Goal: Contribute content: Contribute content

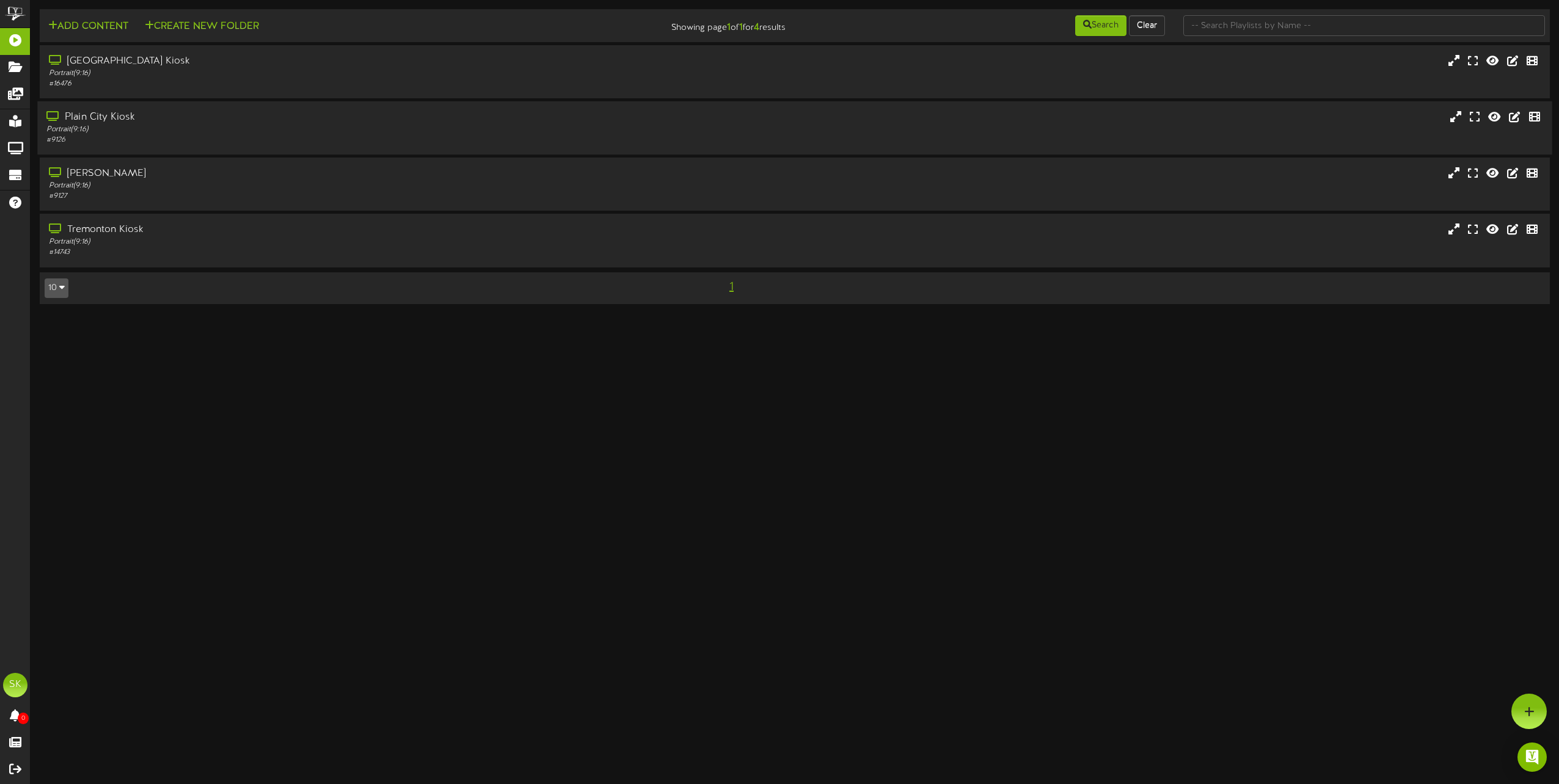
click at [179, 139] on div "# 9126" at bounding box center [352, 140] width 613 height 10
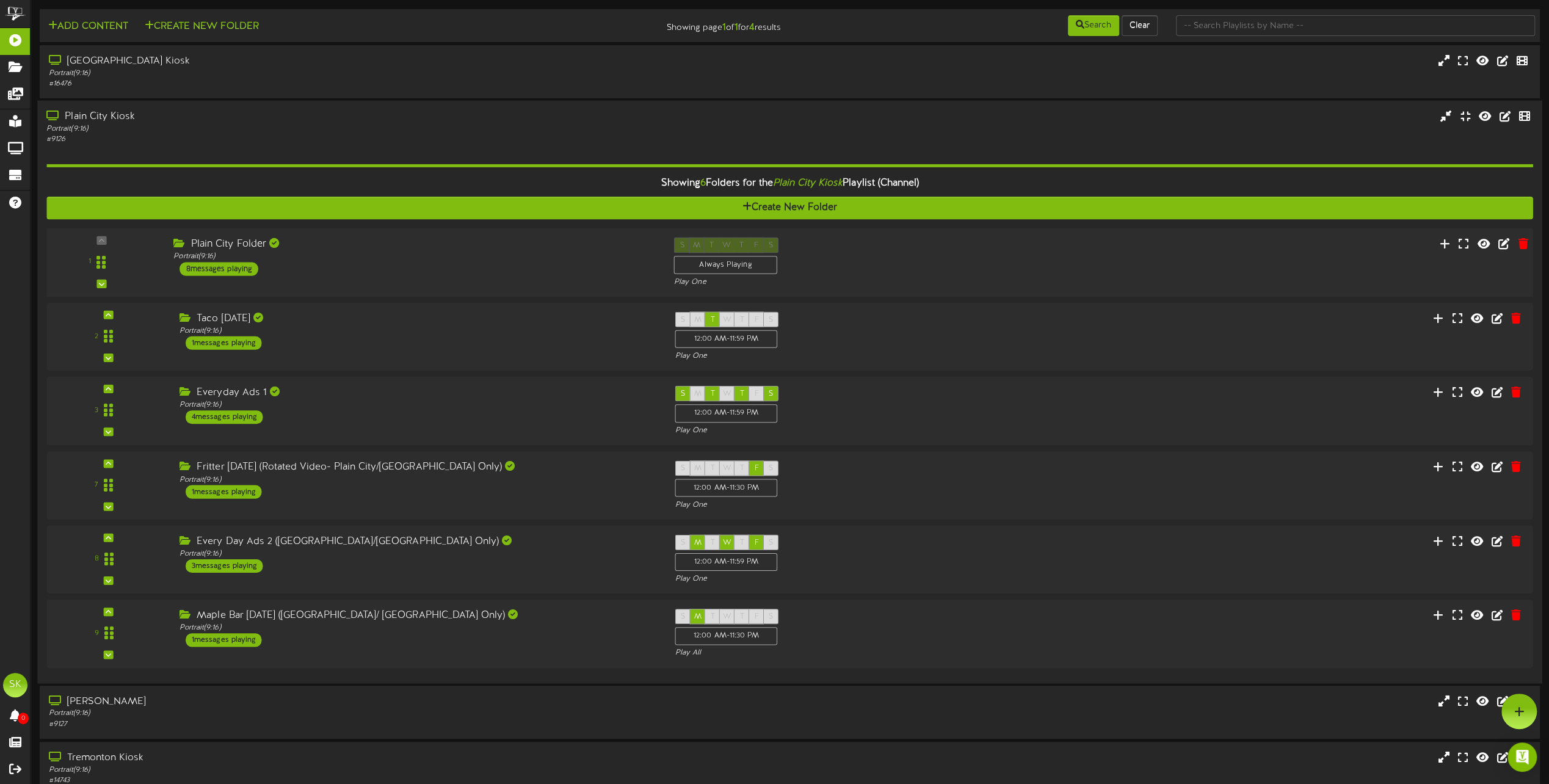
click at [354, 267] on div "Plain City Folder Portrait ( 9:16 ) 8 messages playing" at bounding box center [414, 256] width 501 height 38
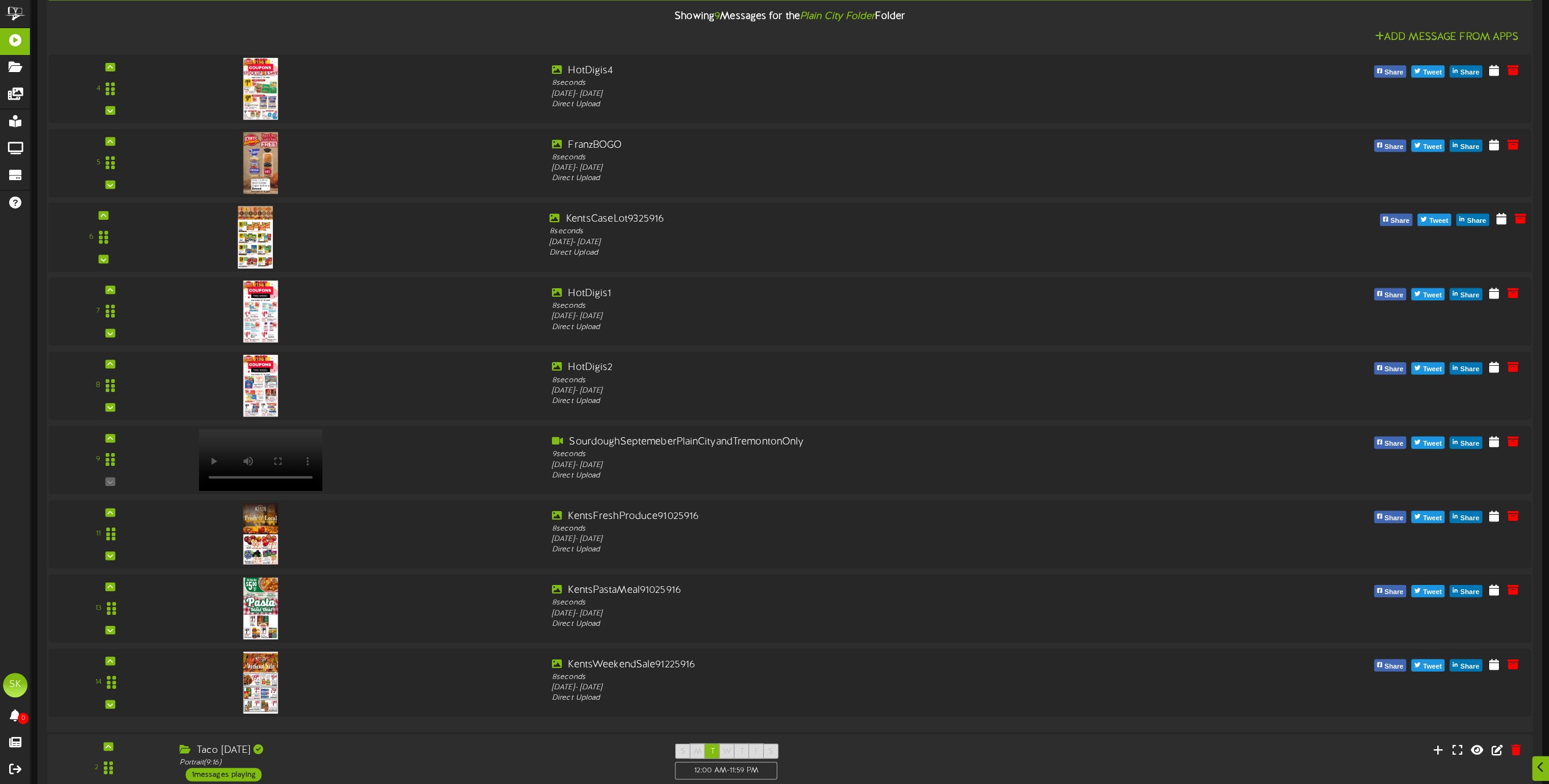
scroll to position [428, 0]
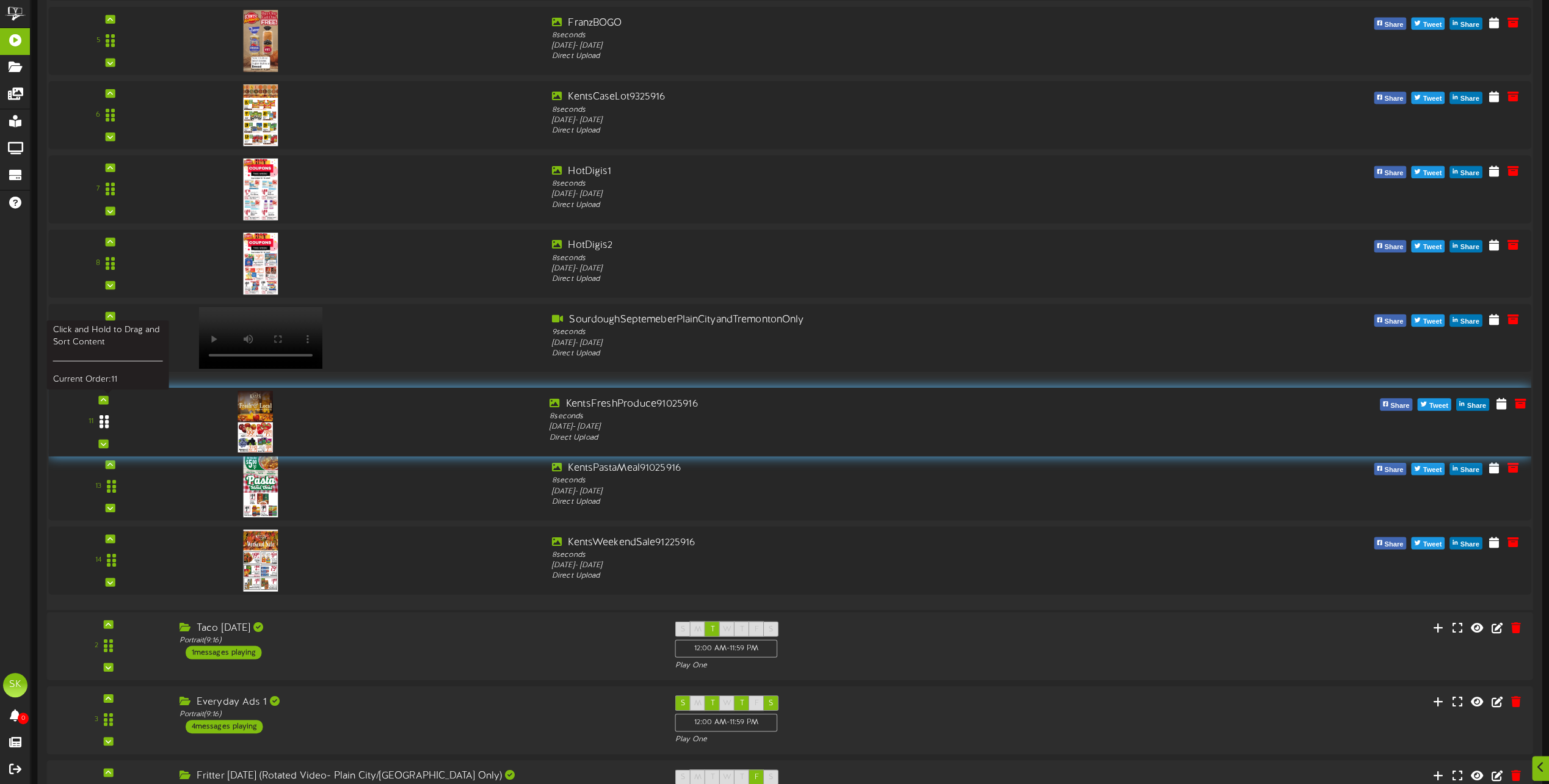
drag, startPoint x: 106, startPoint y: 413, endPoint x: 109, endPoint y: 421, distance: 8.5
click at [109, 422] on icon at bounding box center [104, 421] width 10 height 15
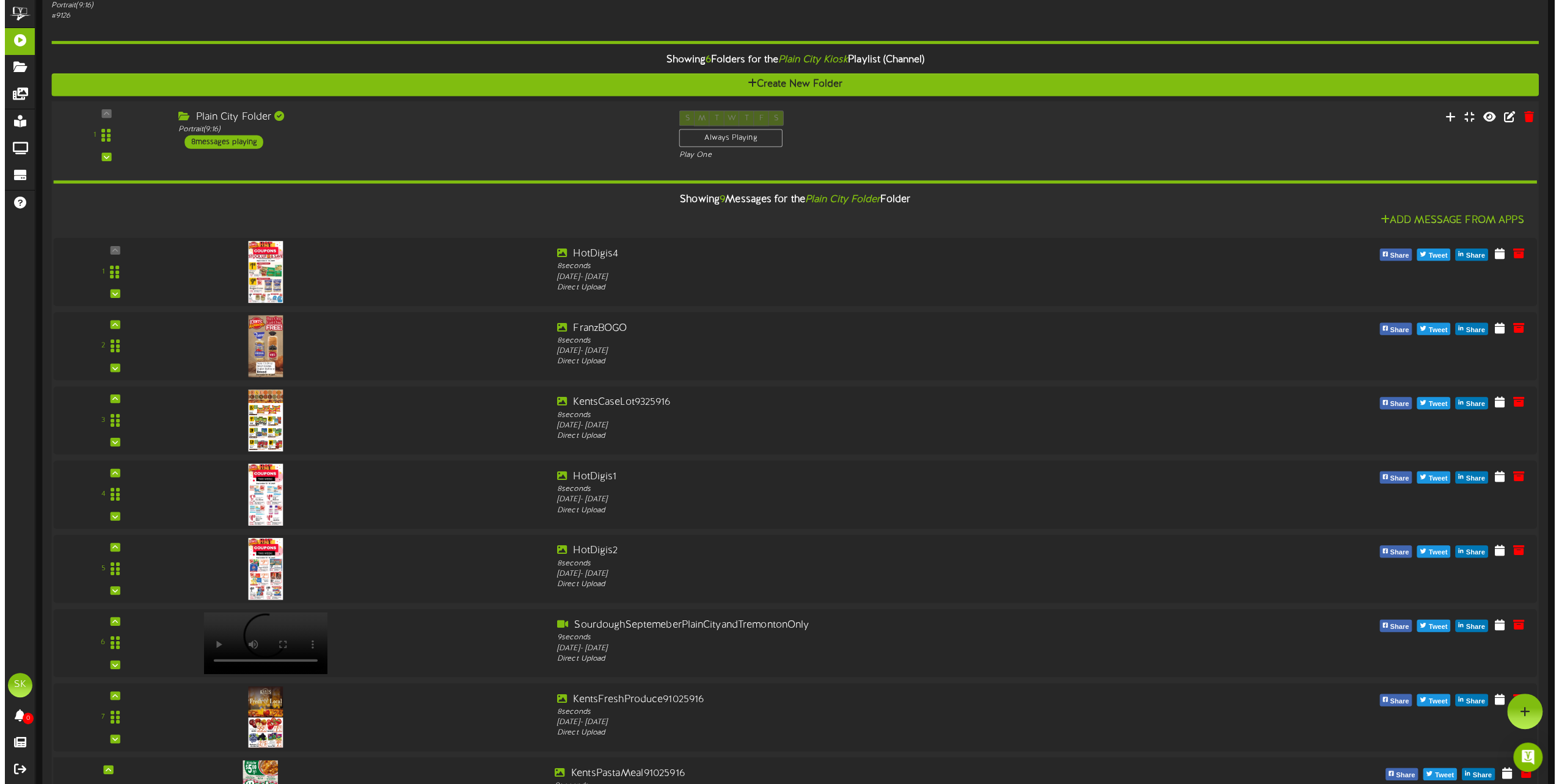
scroll to position [0, 0]
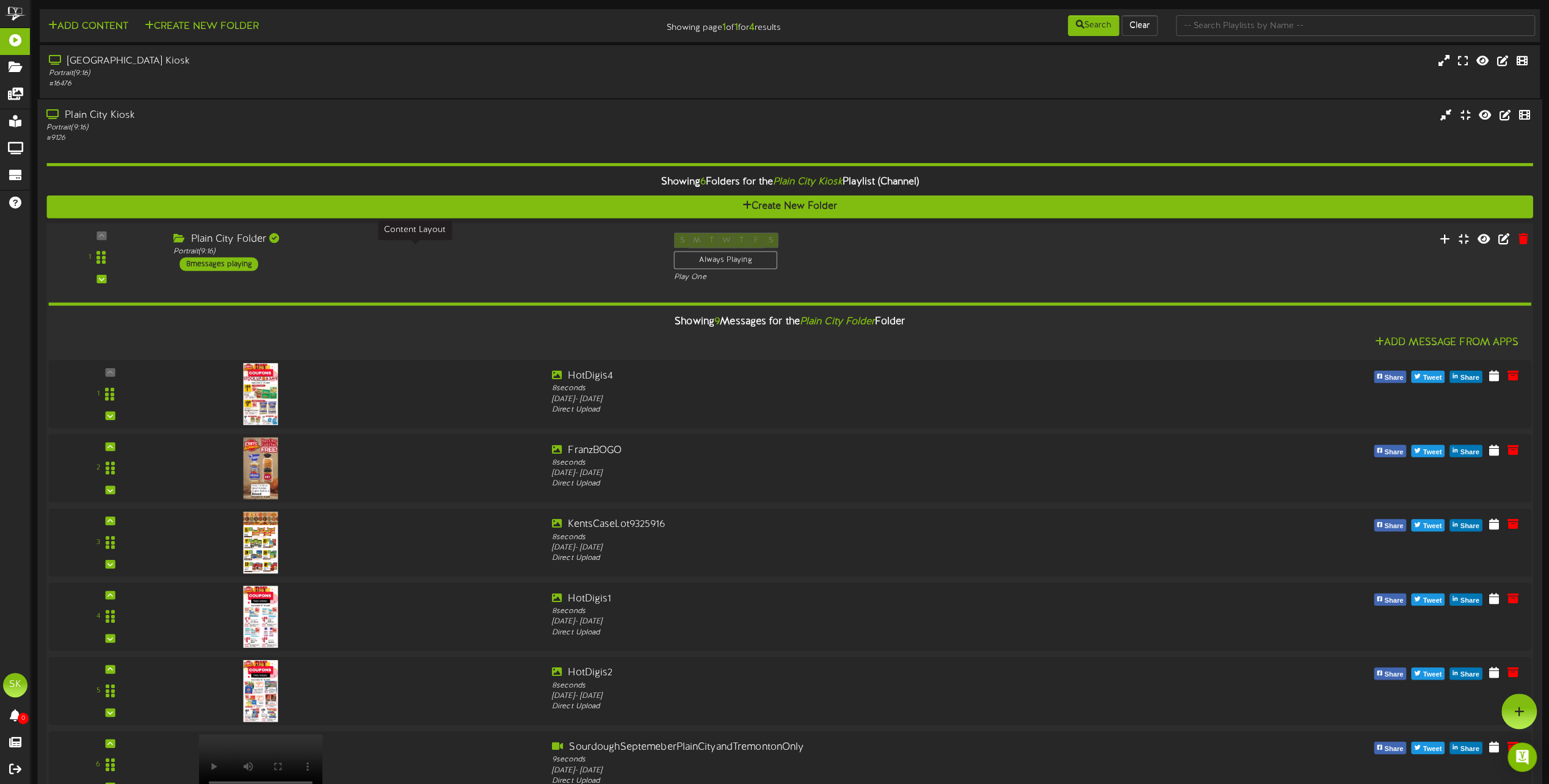
click at [340, 252] on div "Portrait ( 9:16 )" at bounding box center [414, 252] width 482 height 10
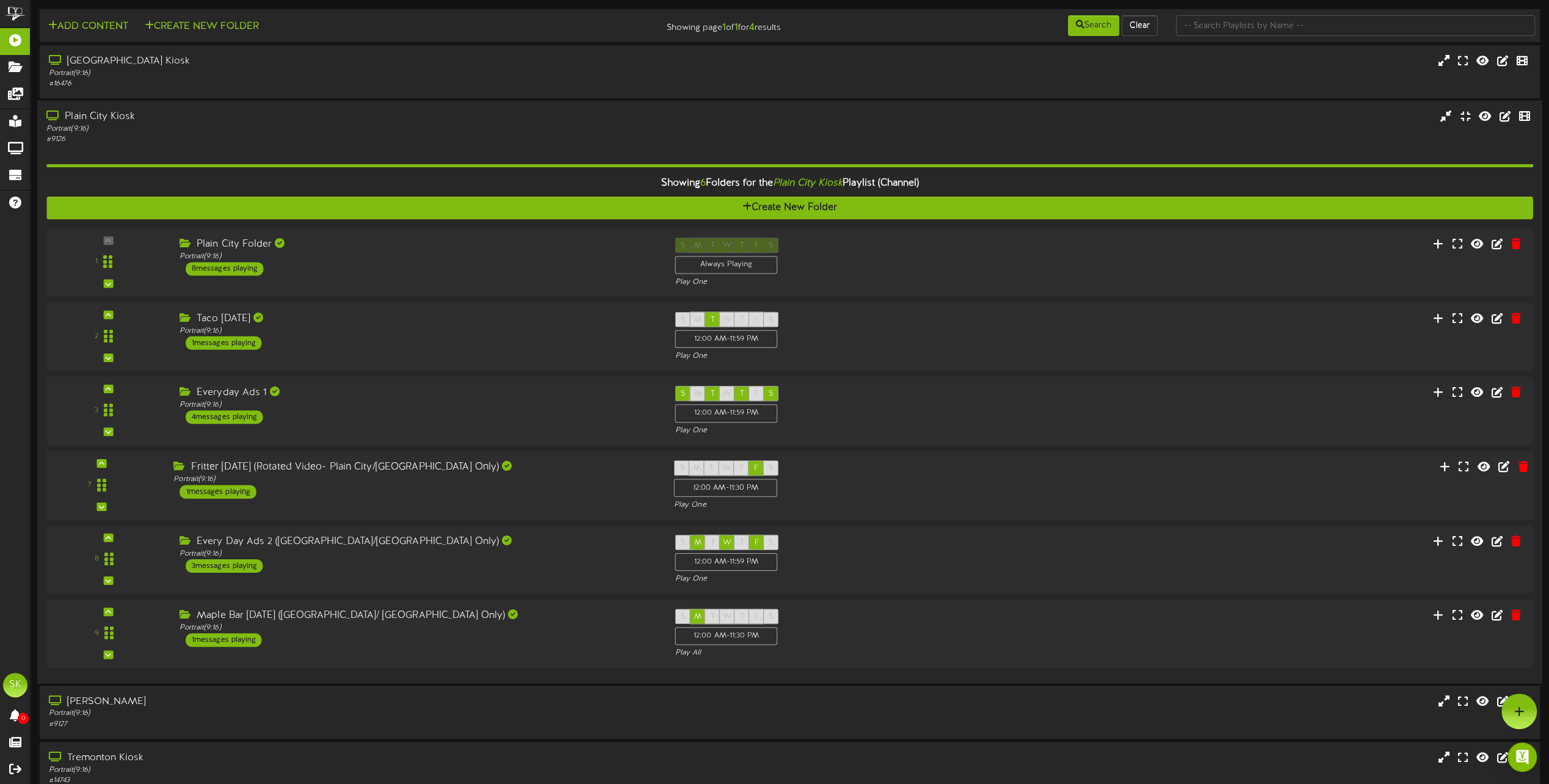
drag, startPoint x: 118, startPoint y: 481, endPoint x: 117, endPoint y: 498, distance: 17.0
click at [117, 501] on div "7" at bounding box center [102, 485] width 106 height 49
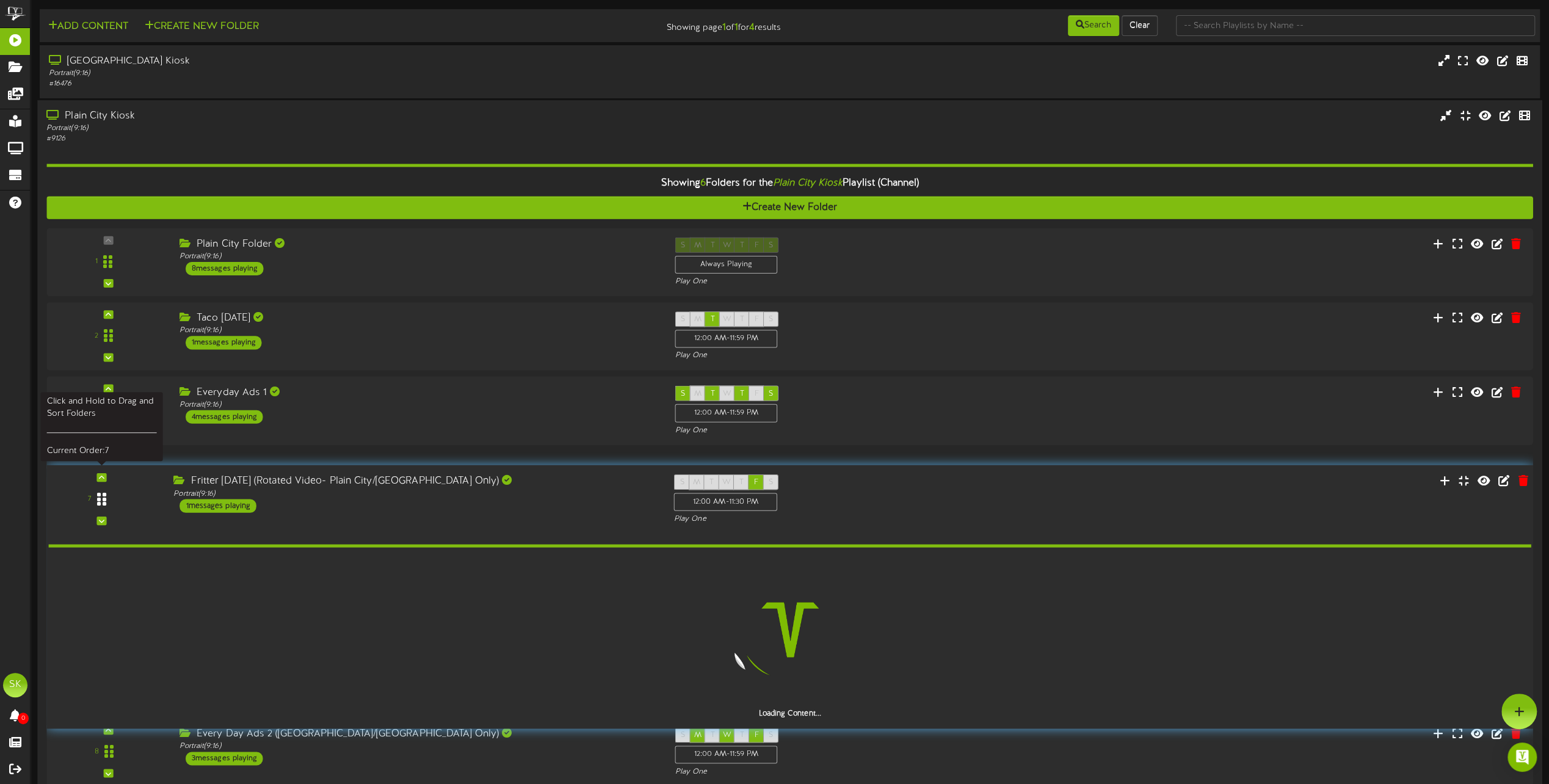
drag, startPoint x: 102, startPoint y: 483, endPoint x: 102, endPoint y: 501, distance: 18.0
click at [104, 501] on icon at bounding box center [102, 498] width 10 height 14
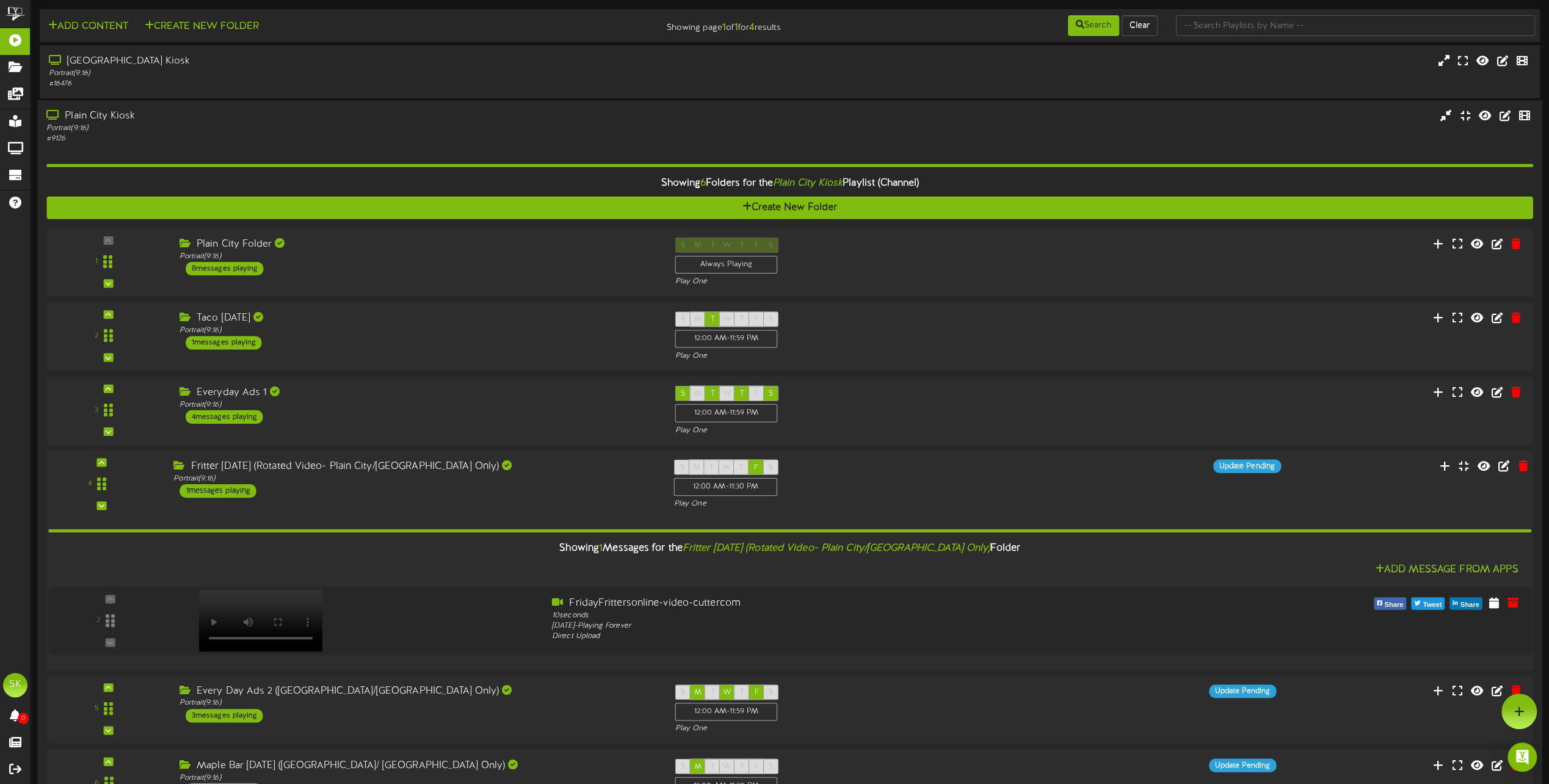
click at [527, 483] on div "Fritter [DATE] (Rotated Video- Plain City/[GEOGRAPHIC_DATA] Only) Portrait ( 9:…" at bounding box center [414, 478] width 501 height 38
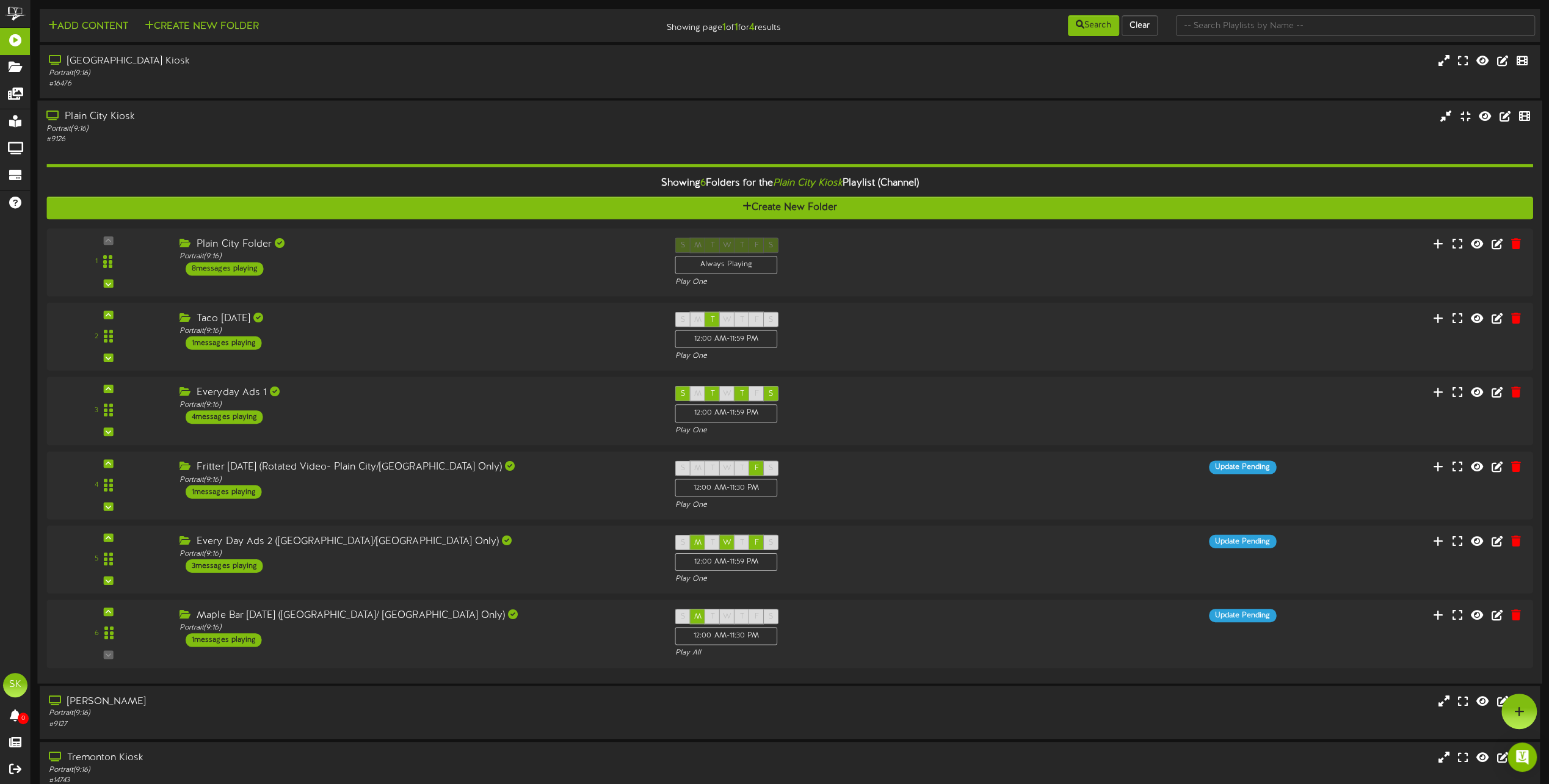
click at [417, 127] on div "Portrait ( 9:16 )" at bounding box center [350, 129] width 609 height 10
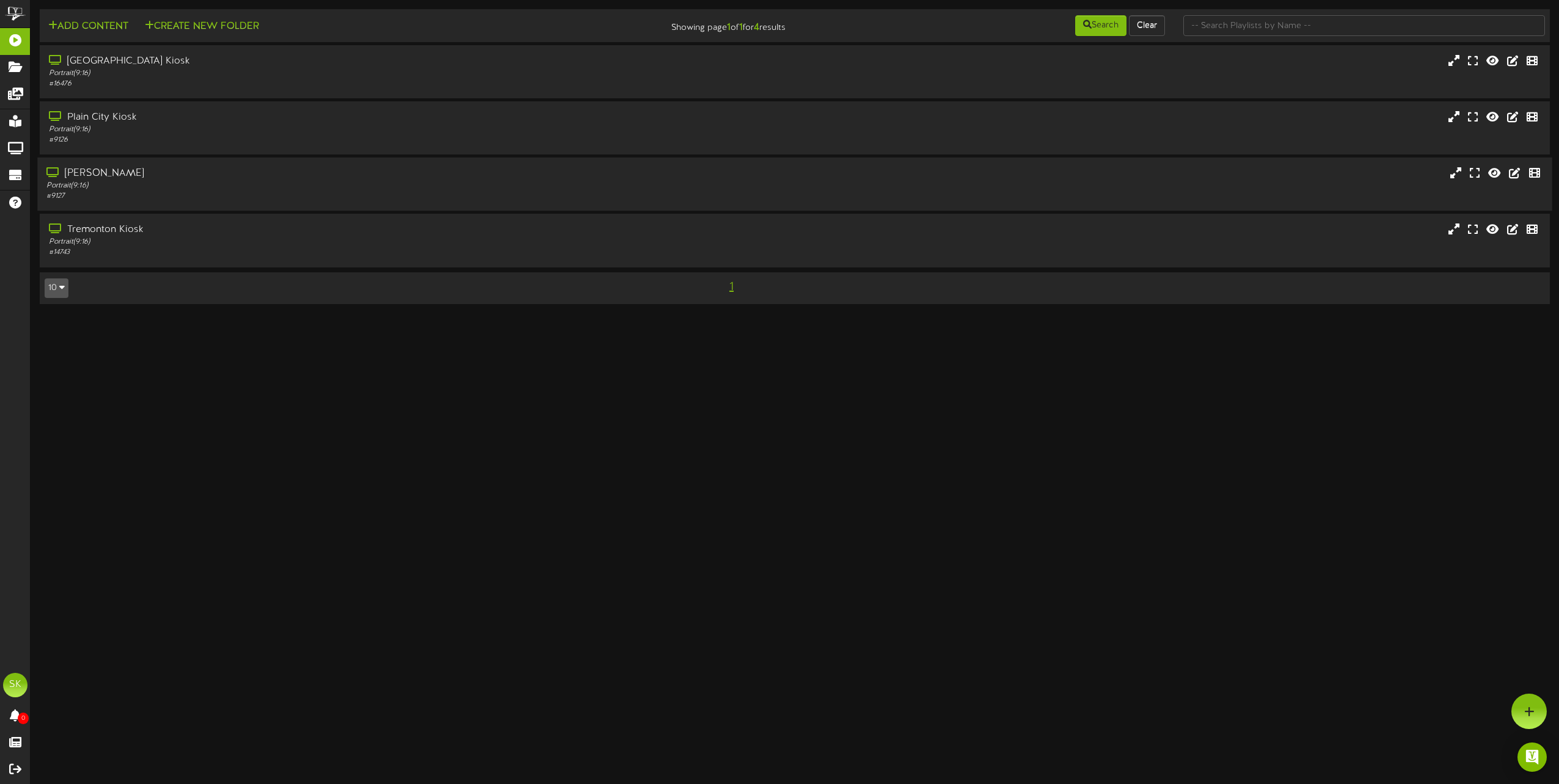
click at [150, 175] on div "[PERSON_NAME]" at bounding box center [352, 174] width 613 height 14
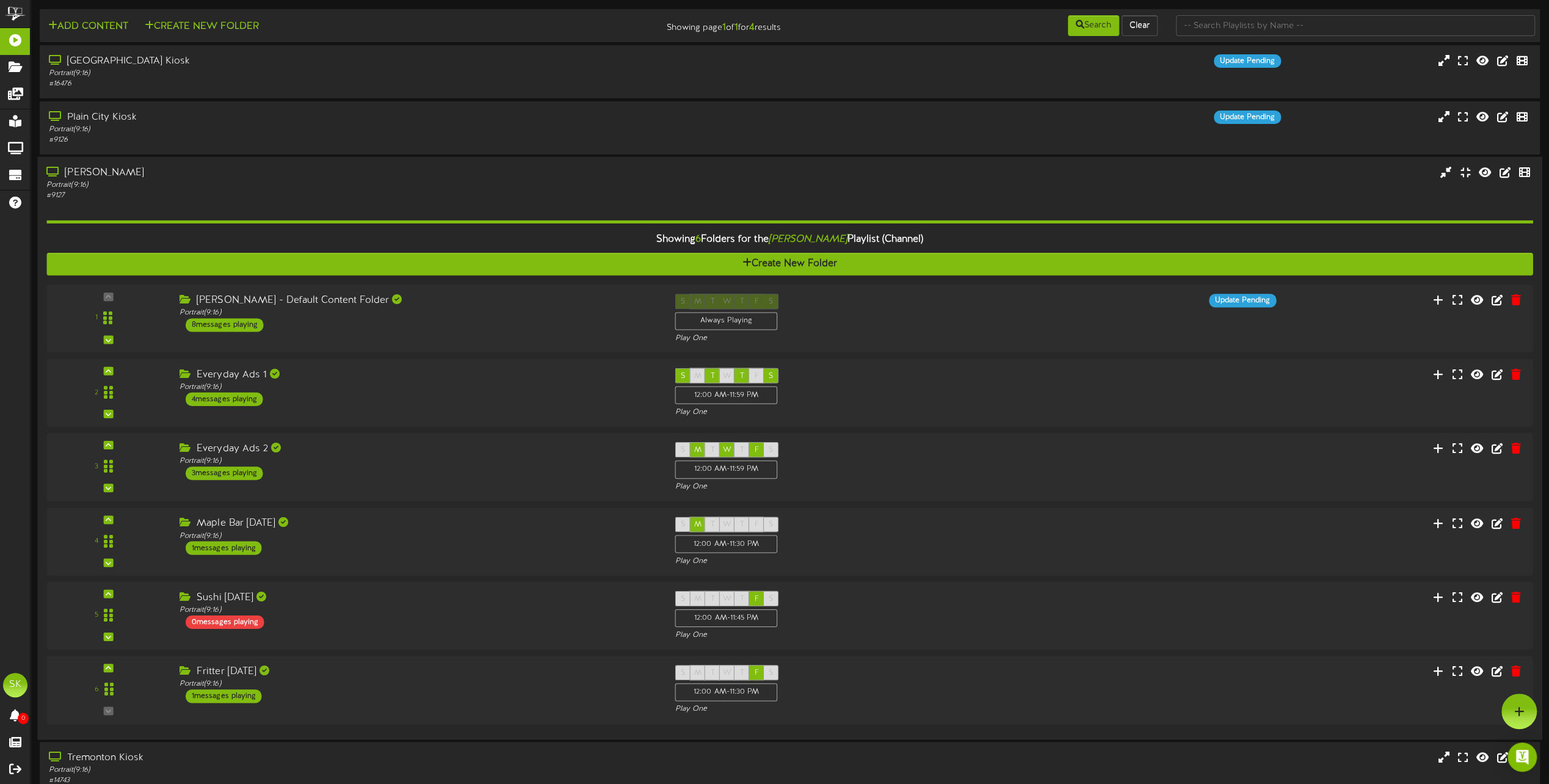
click at [412, 186] on div "Portrait ( 9:16 )" at bounding box center [350, 185] width 609 height 10
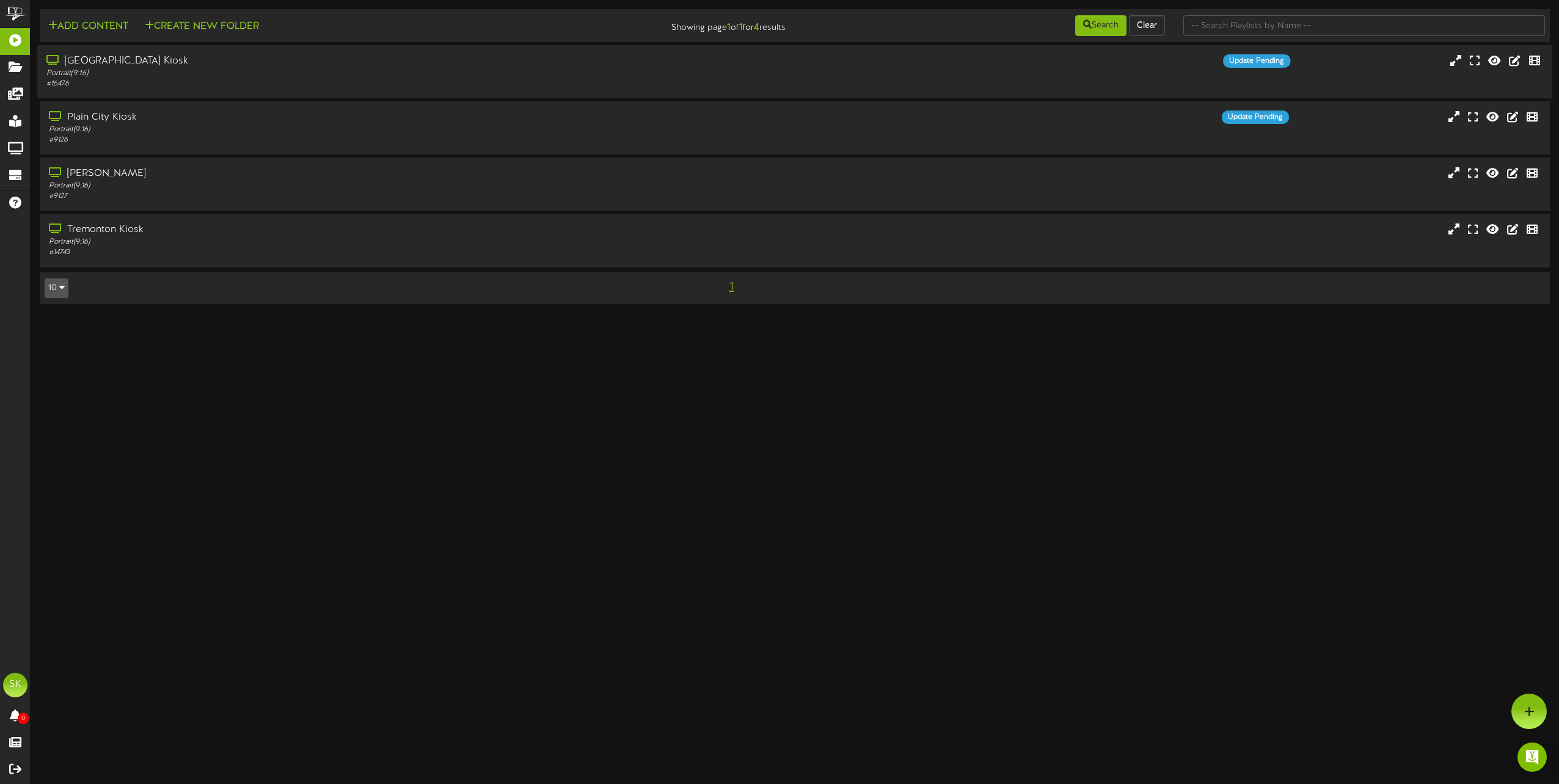
click at [294, 82] on div "# 16476" at bounding box center [352, 83] width 613 height 10
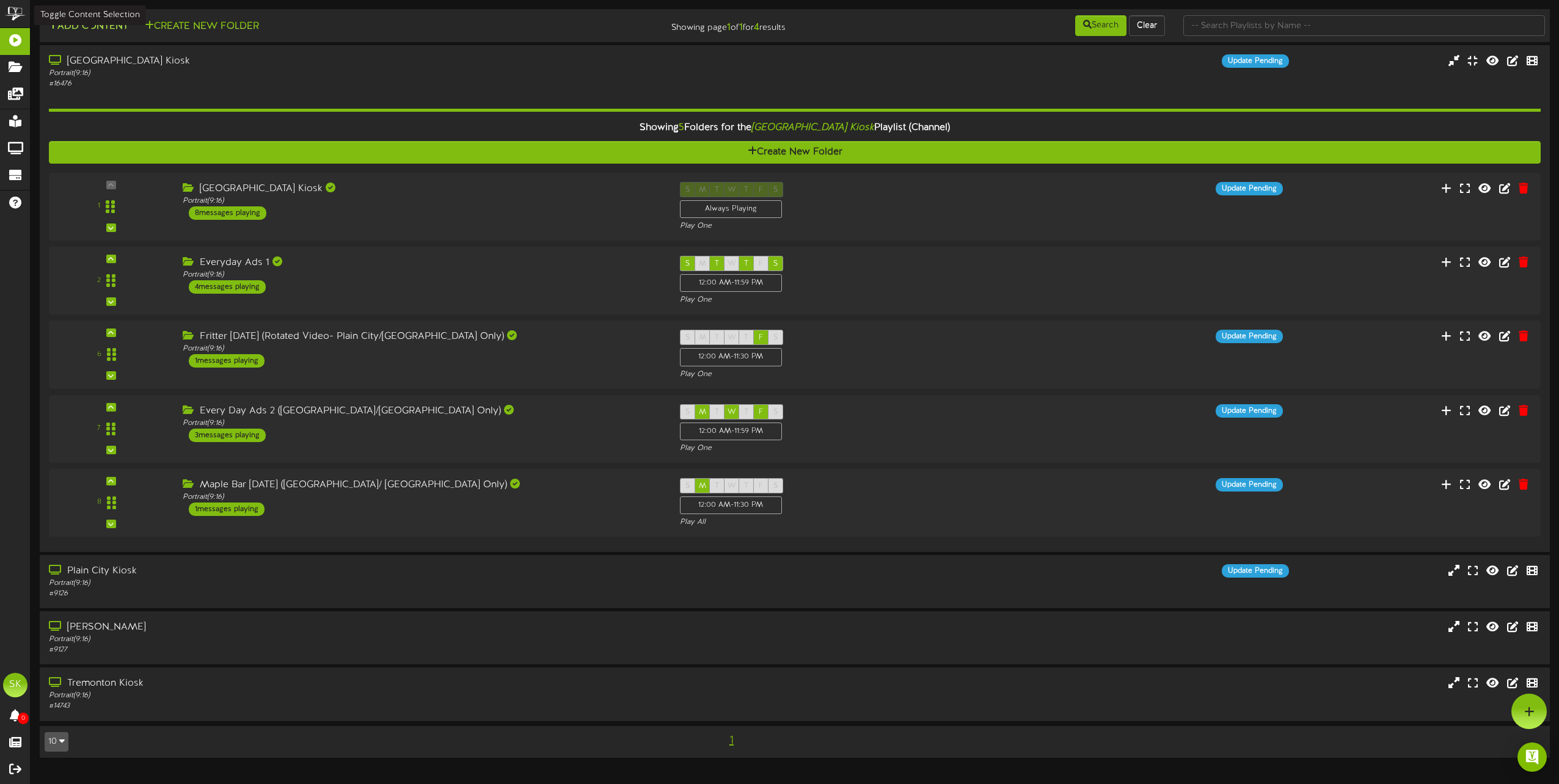
click at [87, 28] on button "Add Content" at bounding box center [88, 26] width 87 height 15
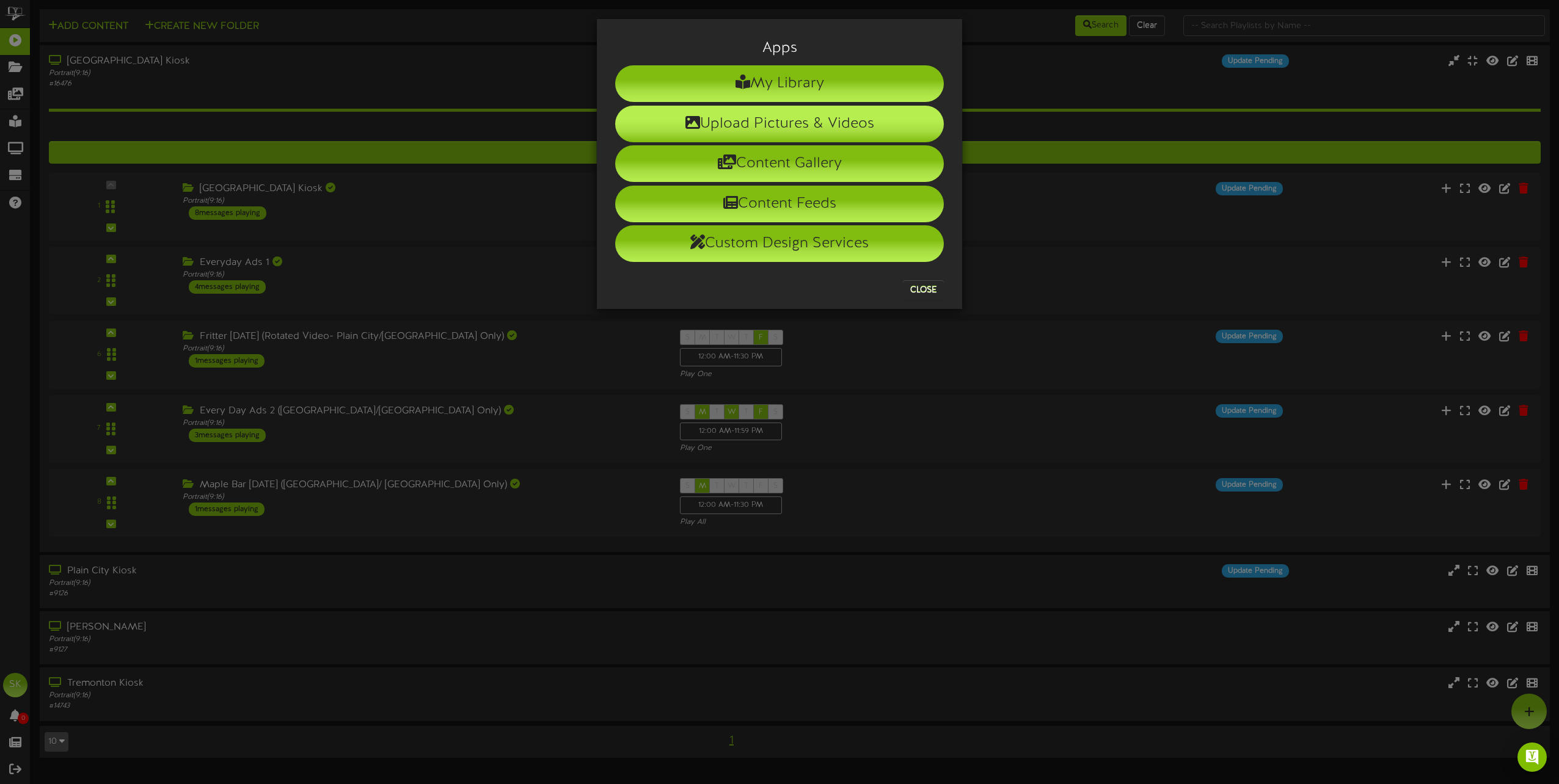
click at [666, 126] on li "Upload Pictures & Videos" at bounding box center [780, 124] width 329 height 37
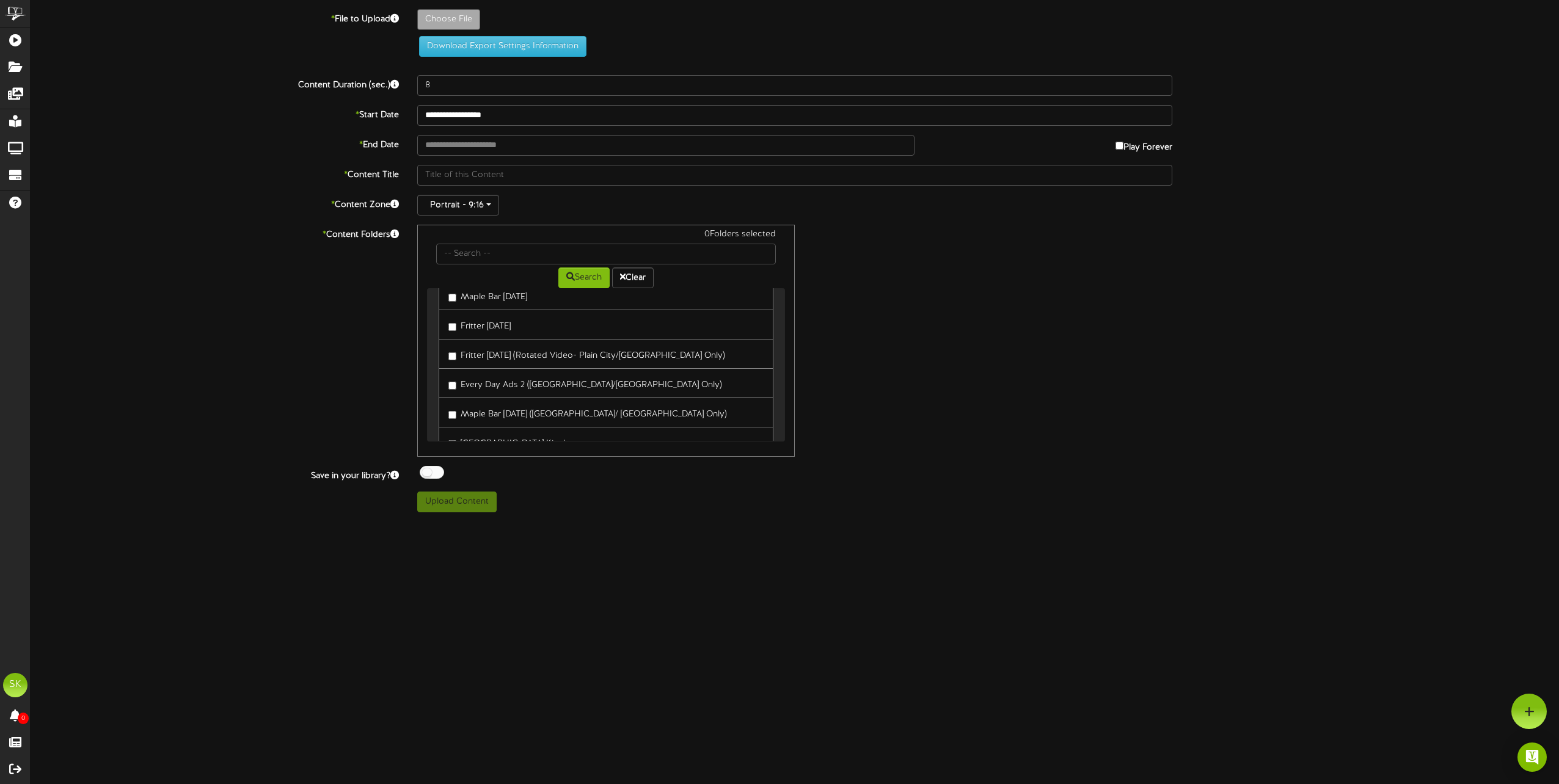
scroll to position [259, 0]
click at [486, 204] on span "button" at bounding box center [488, 204] width 5 height 2
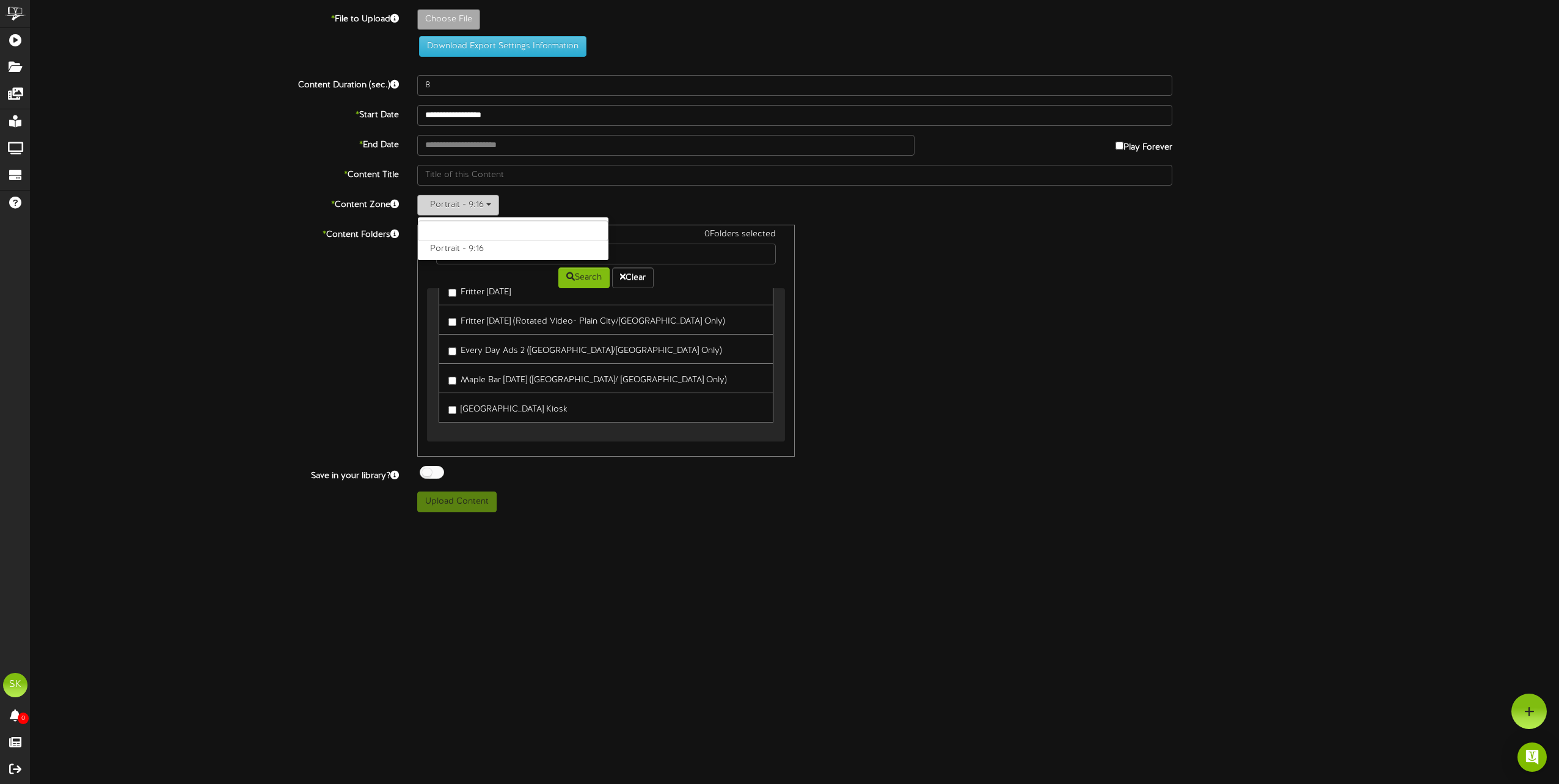
click at [486, 204] on span "button" at bounding box center [488, 204] width 5 height 2
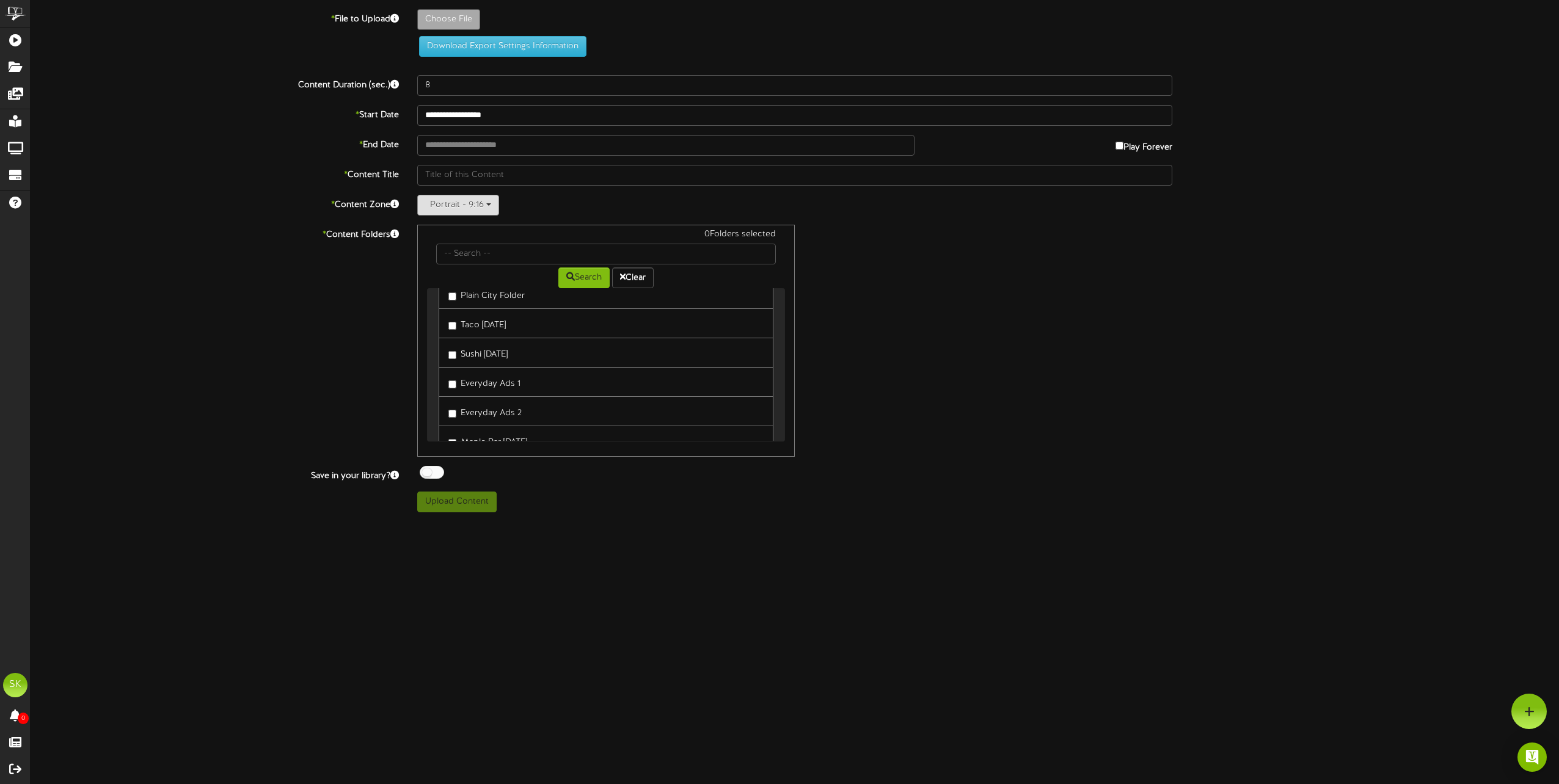
scroll to position [0, 0]
